Goal: Navigation & Orientation: Find specific page/section

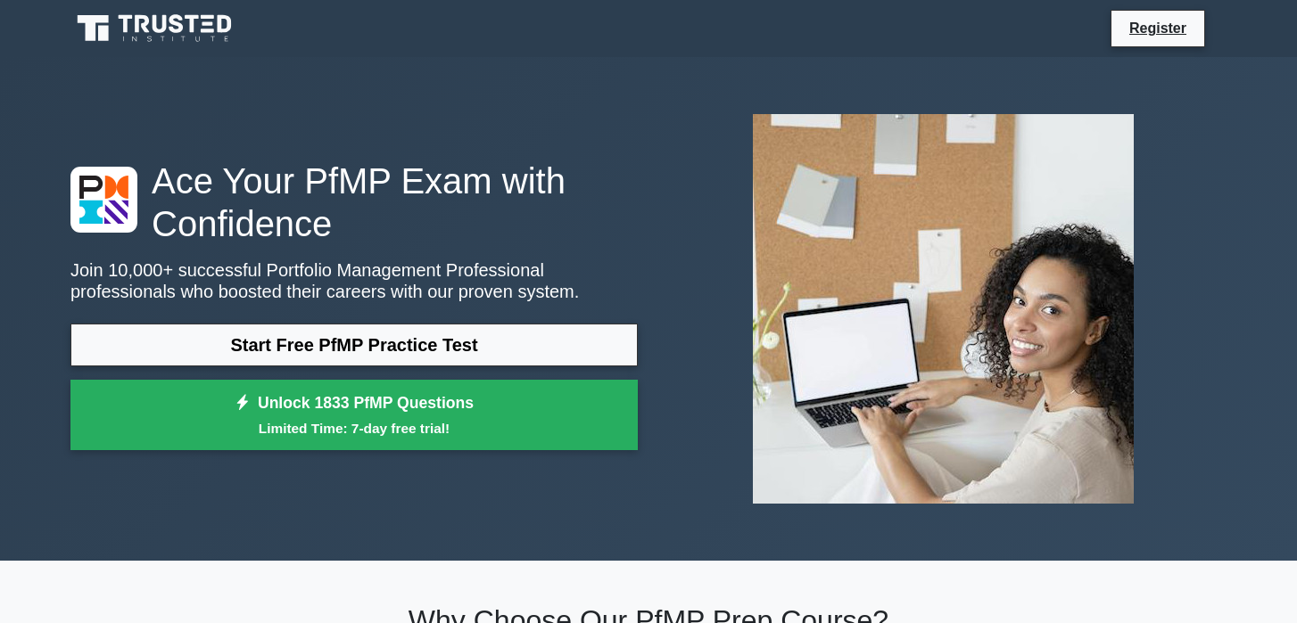
click at [181, 27] on icon at bounding box center [176, 23] width 14 height 19
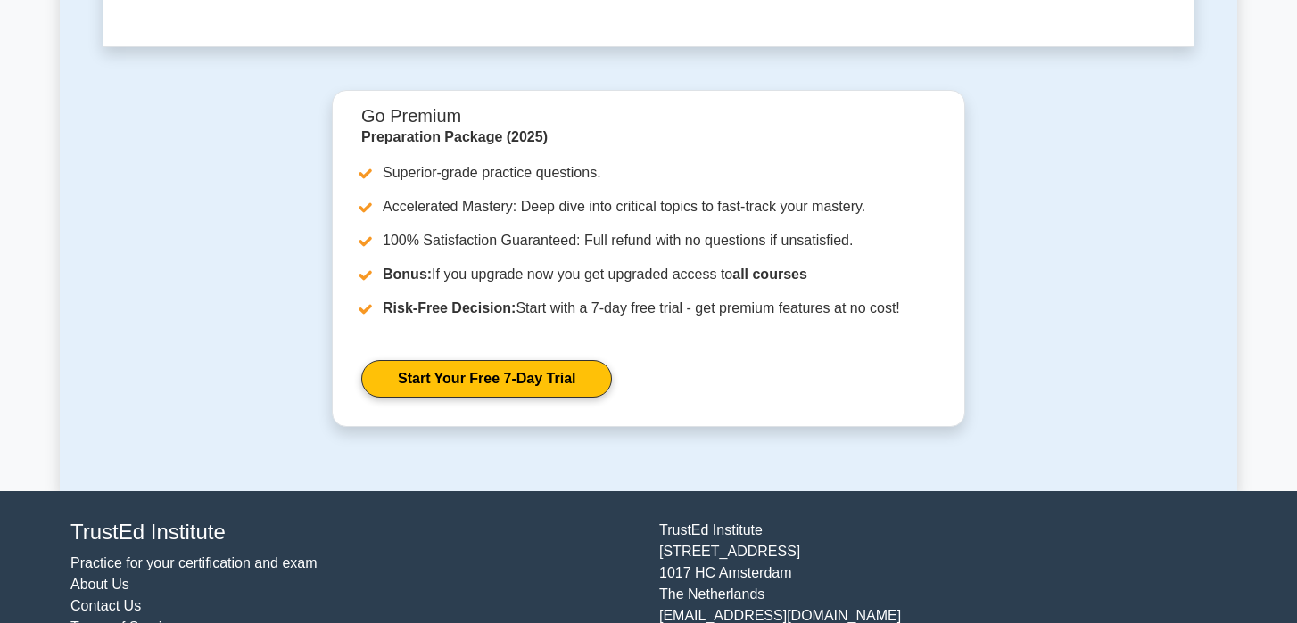
scroll to position [5465, 0]
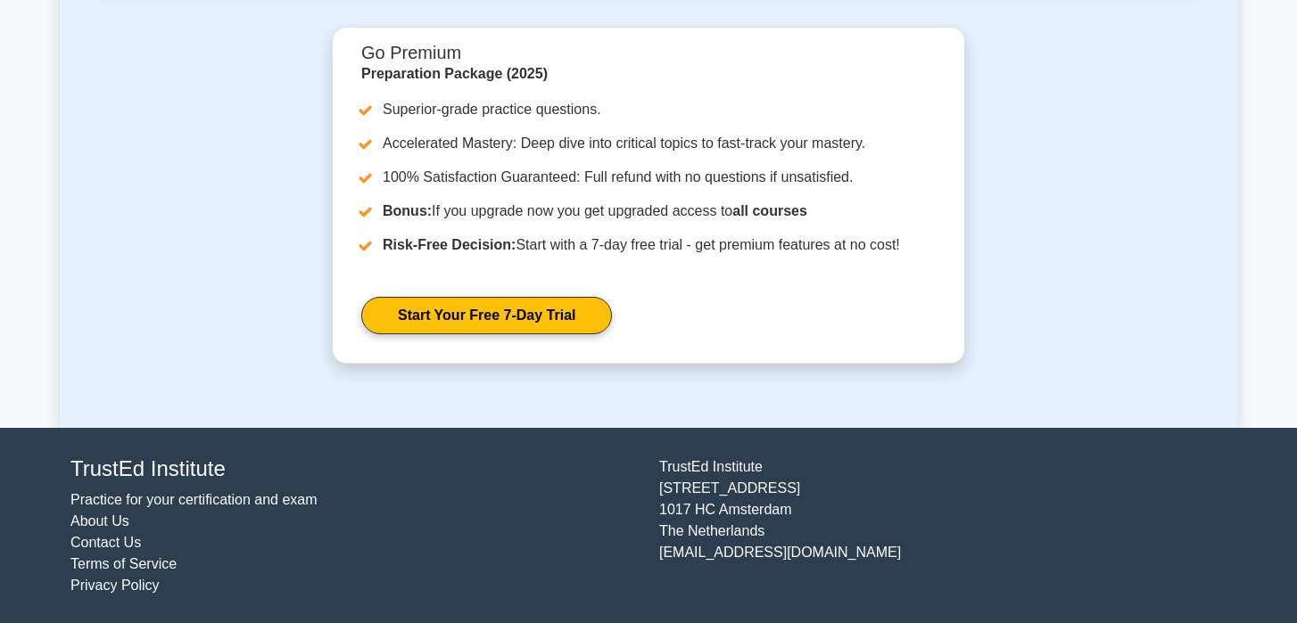
click at [110, 524] on link "About Us" at bounding box center [99, 521] width 59 height 15
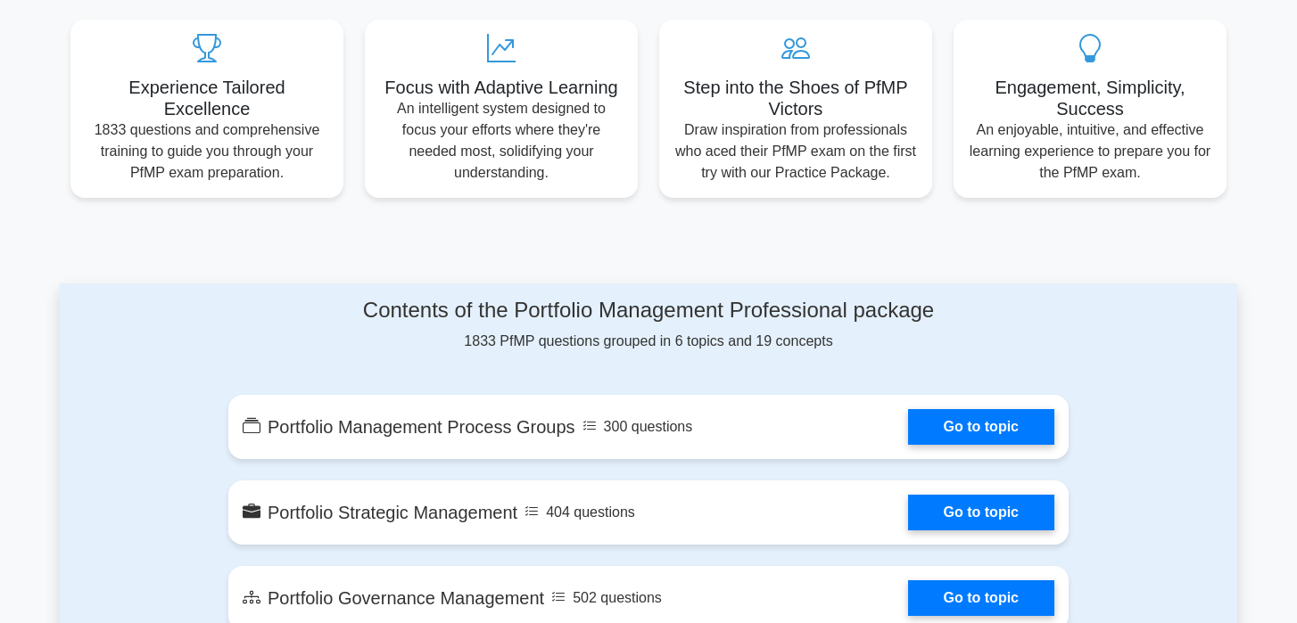
scroll to position [703, 0]
